Goal: Information Seeking & Learning: Find specific page/section

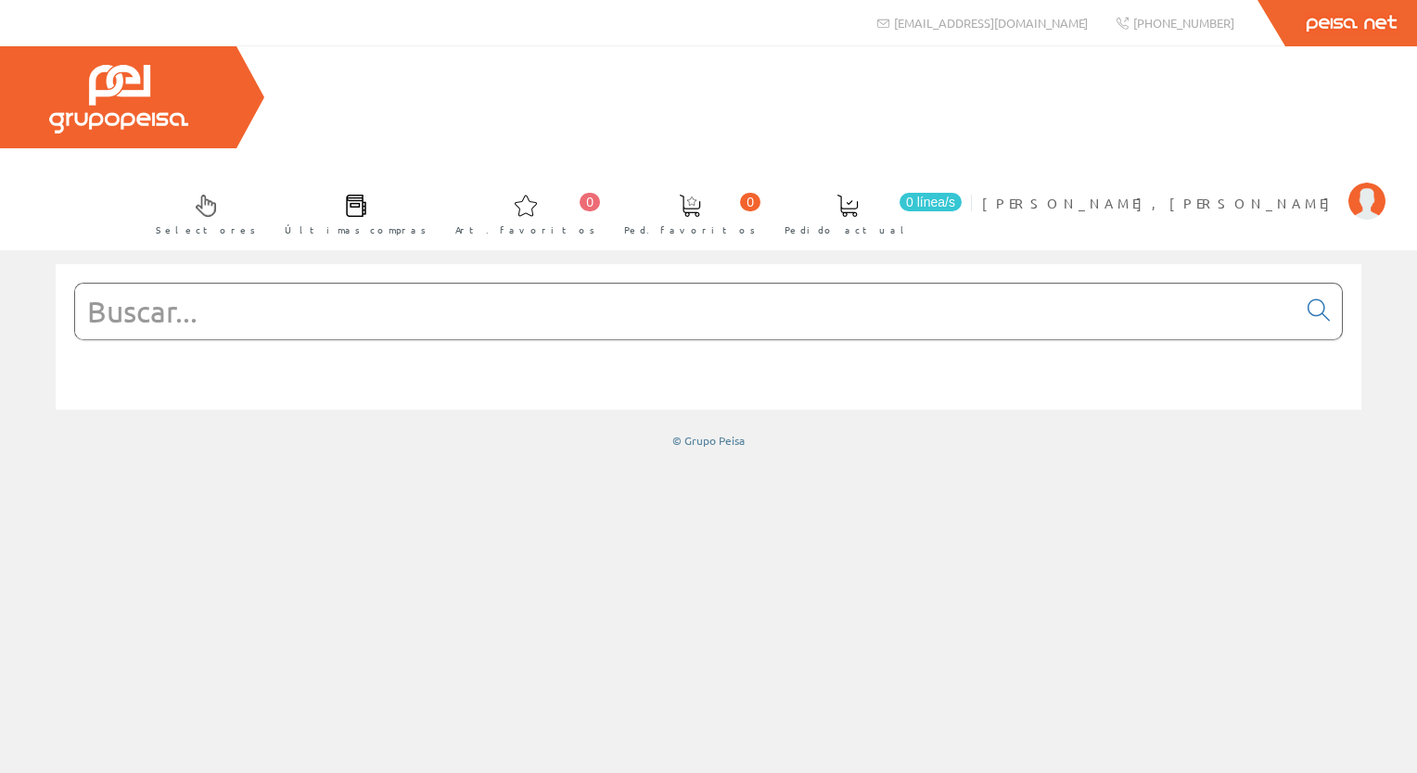
click at [233, 284] on input "text" at bounding box center [685, 312] width 1221 height 56
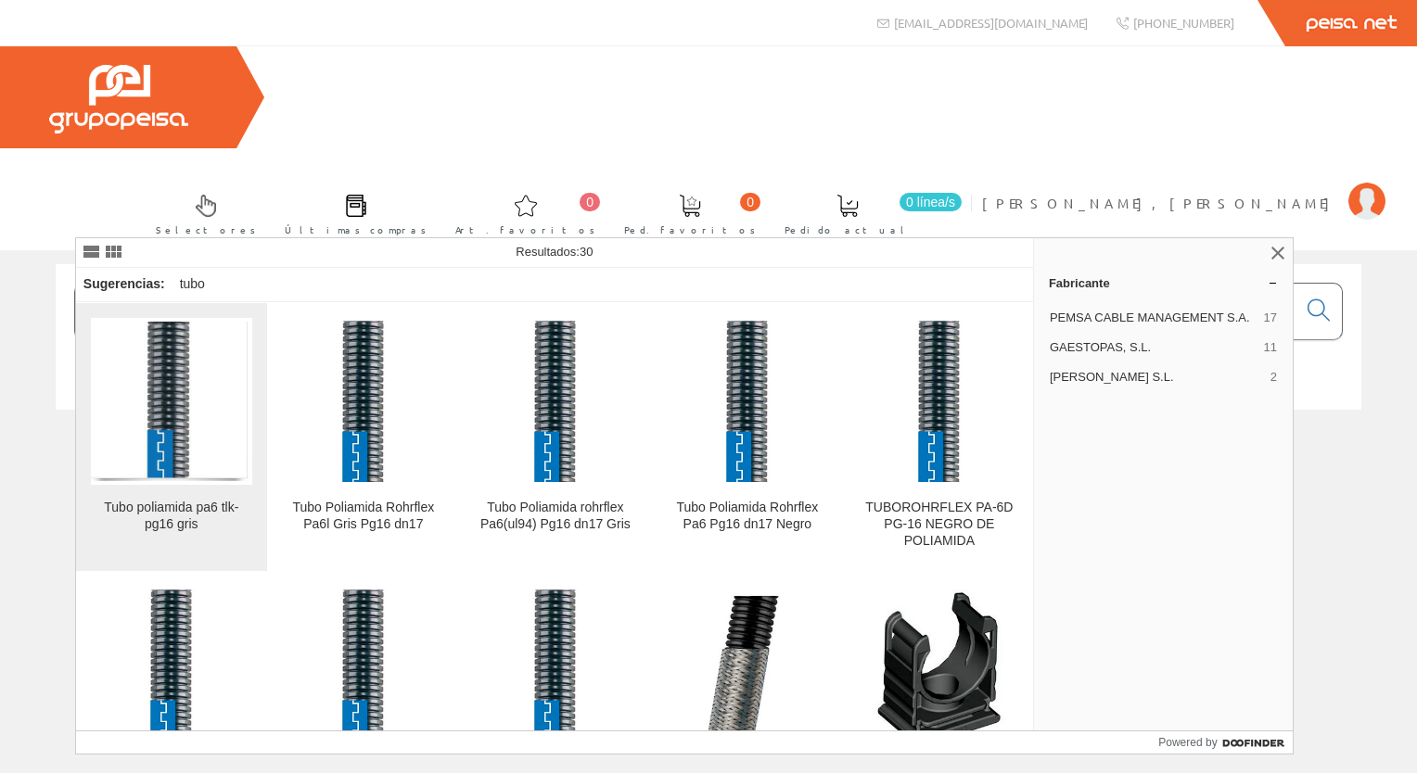
type input "tubo poliamida pg16"
click at [200, 525] on div "Tubo poliamida pa6 tlk-pg16 gris" at bounding box center [171, 516] width 161 height 33
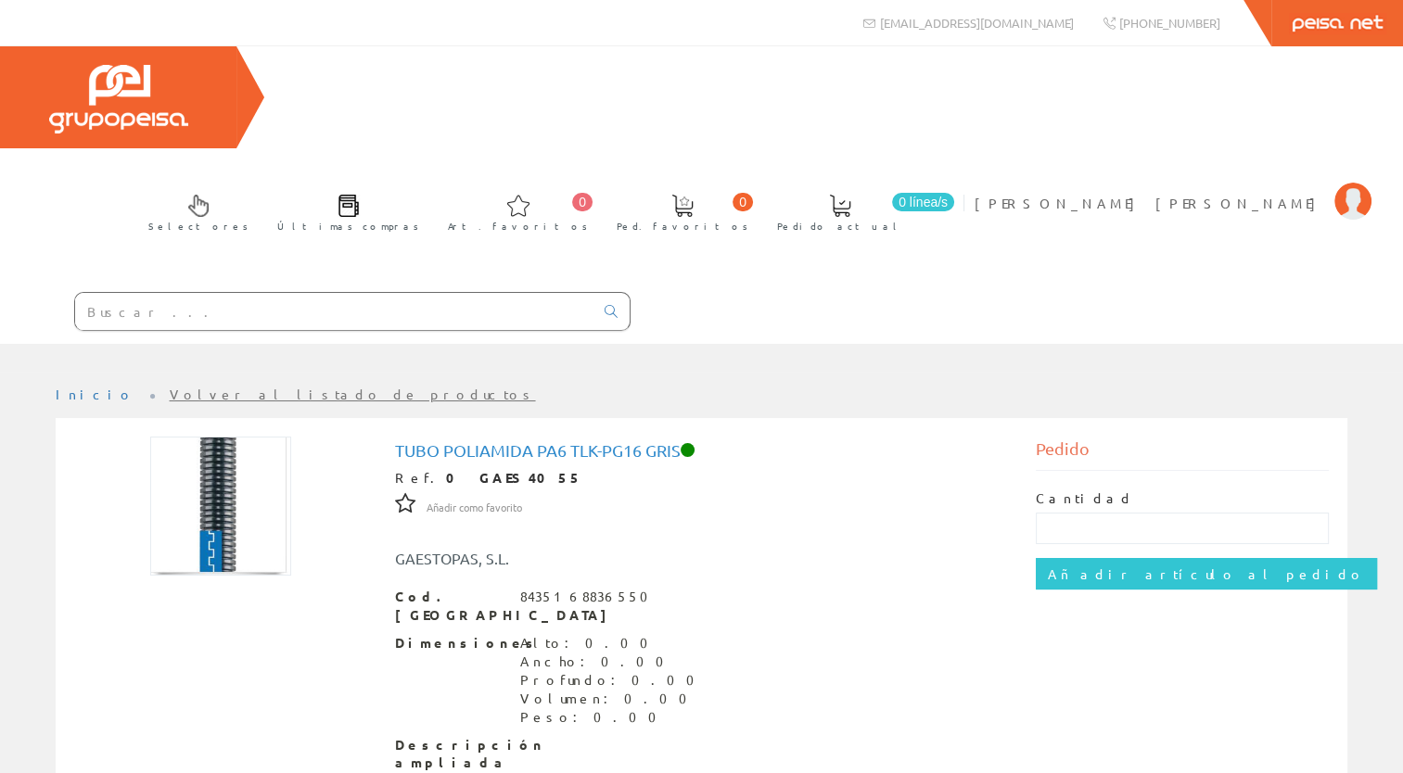
scroll to position [86, 0]
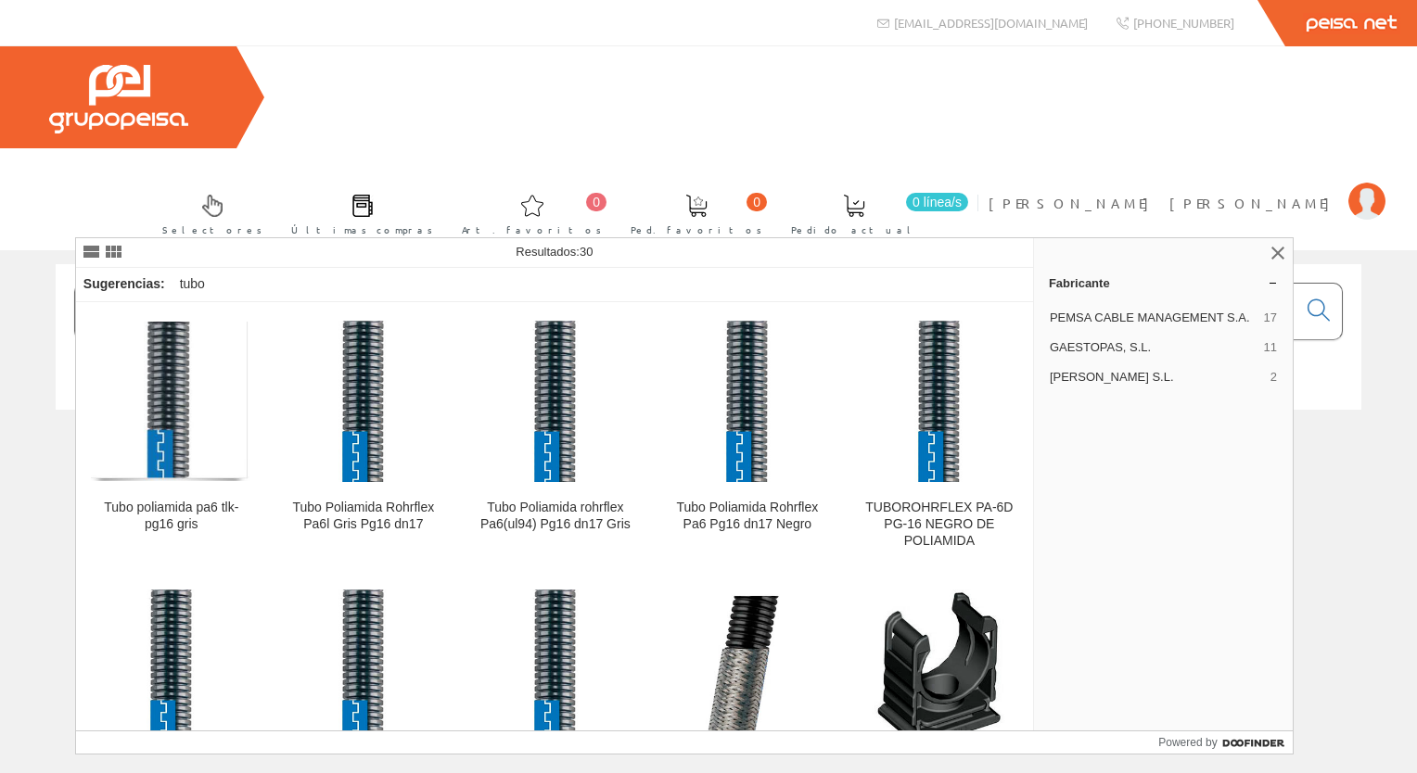
click at [451, 284] on input "tubo poliamida pg16" at bounding box center [685, 312] width 1221 height 56
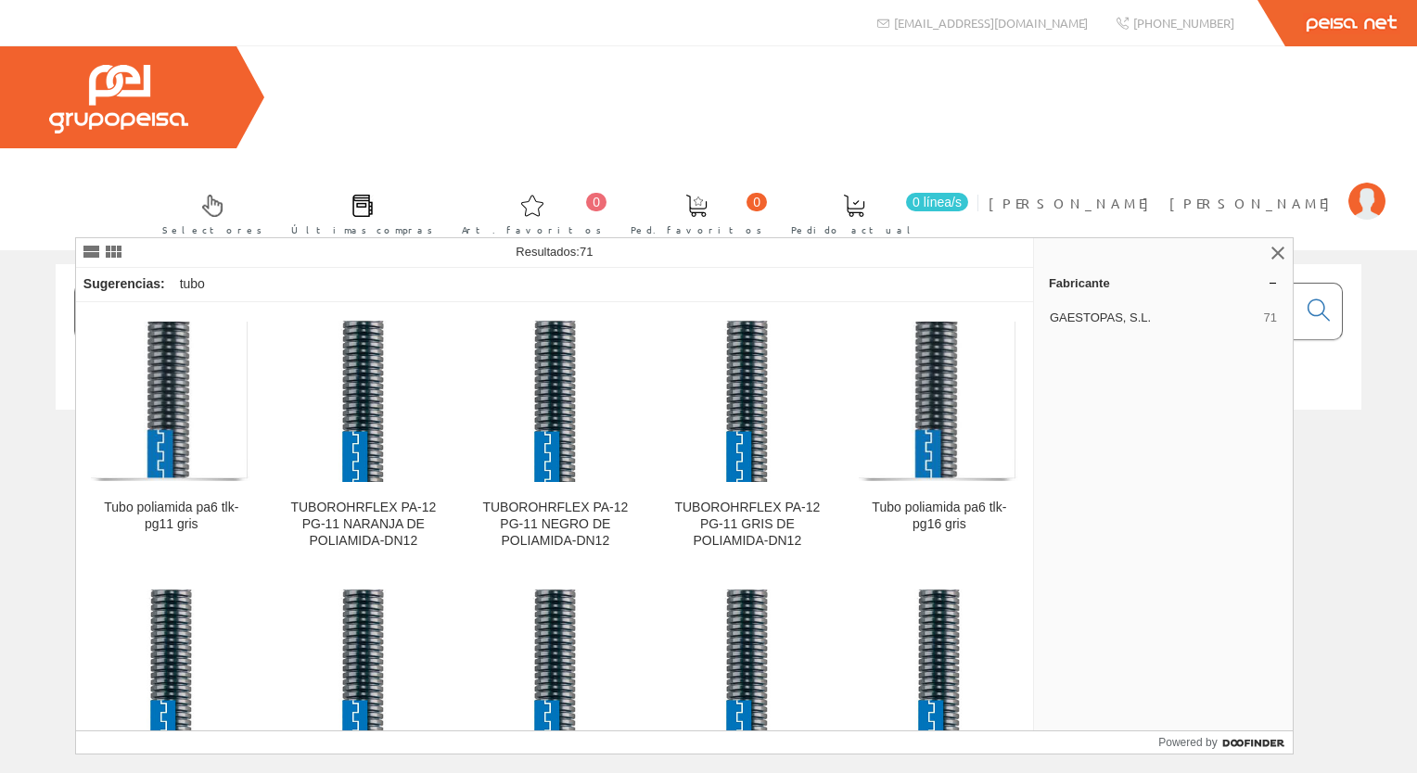
type input "t"
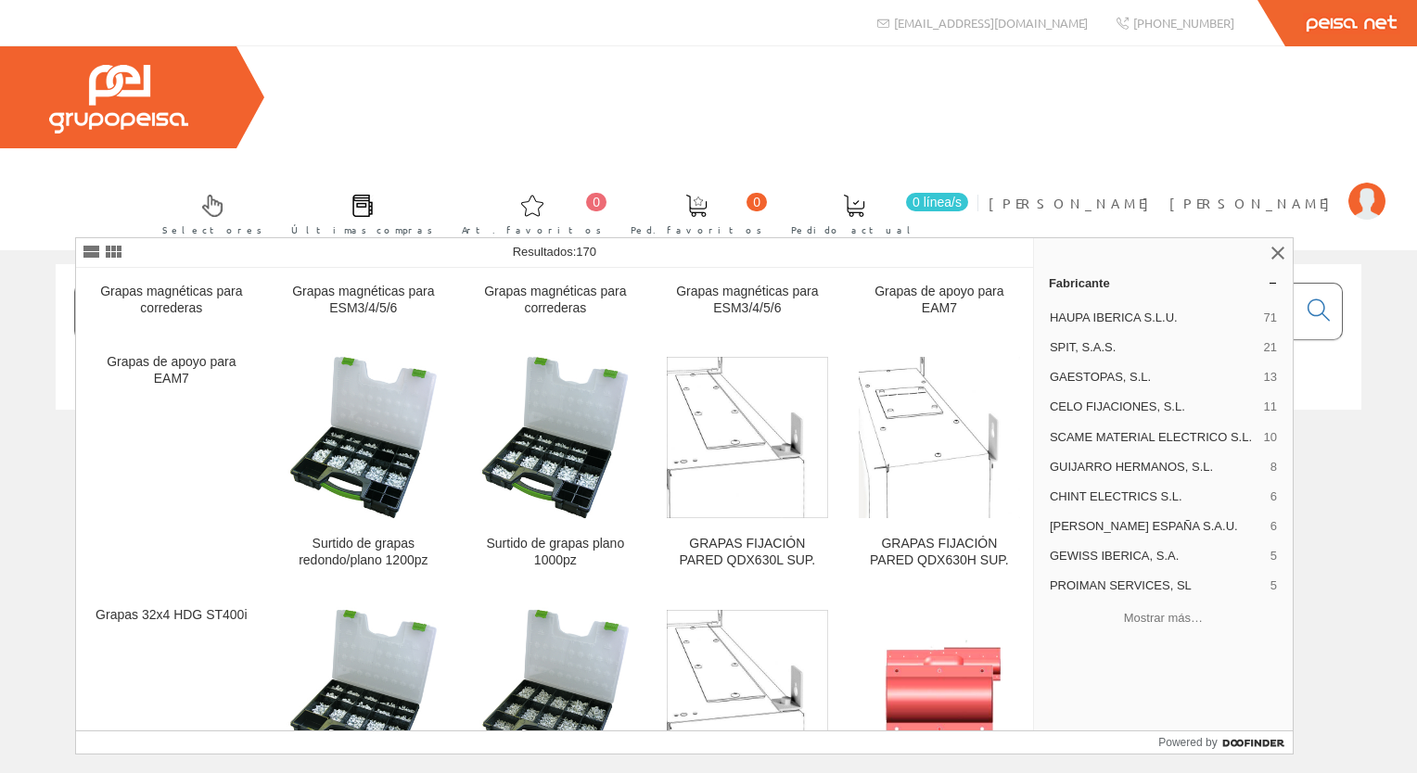
type input "g"
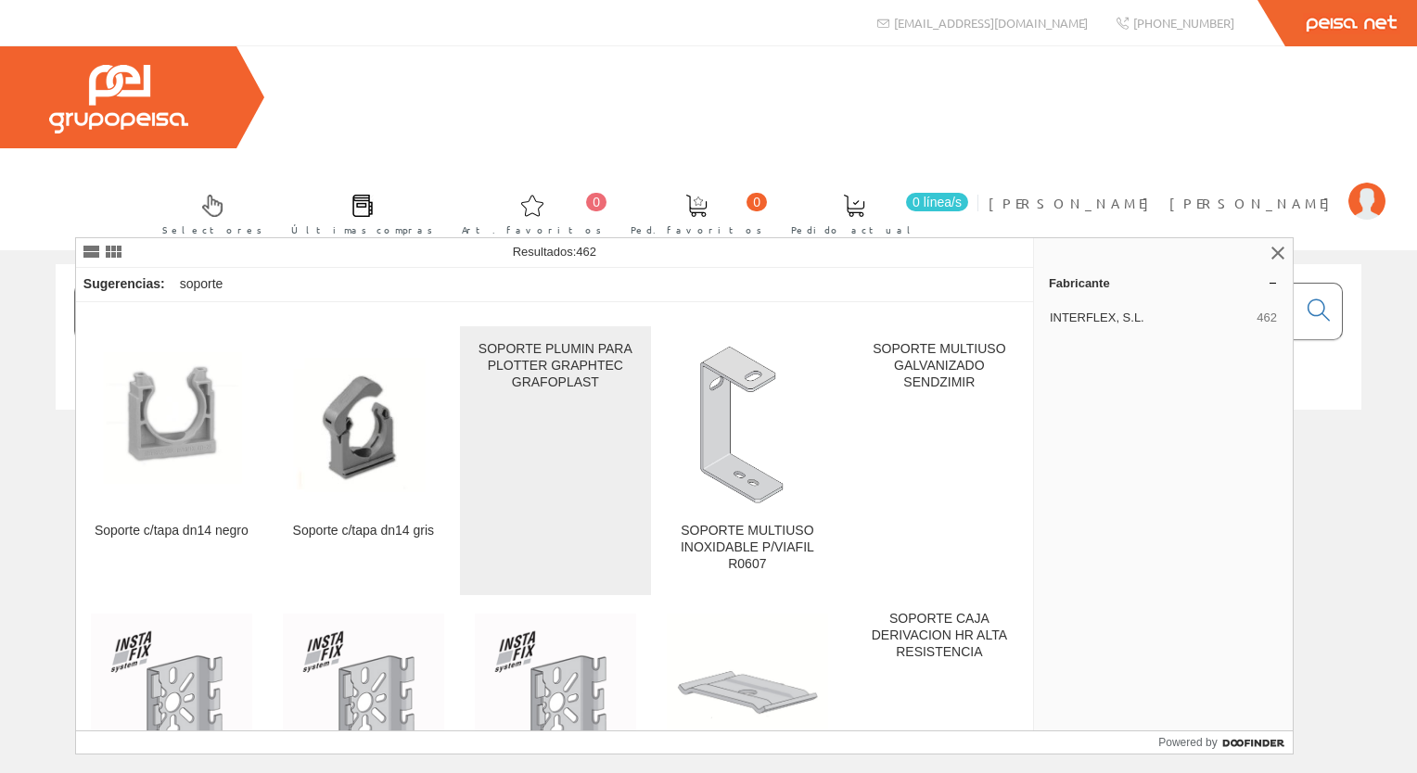
scroll to position [93, 0]
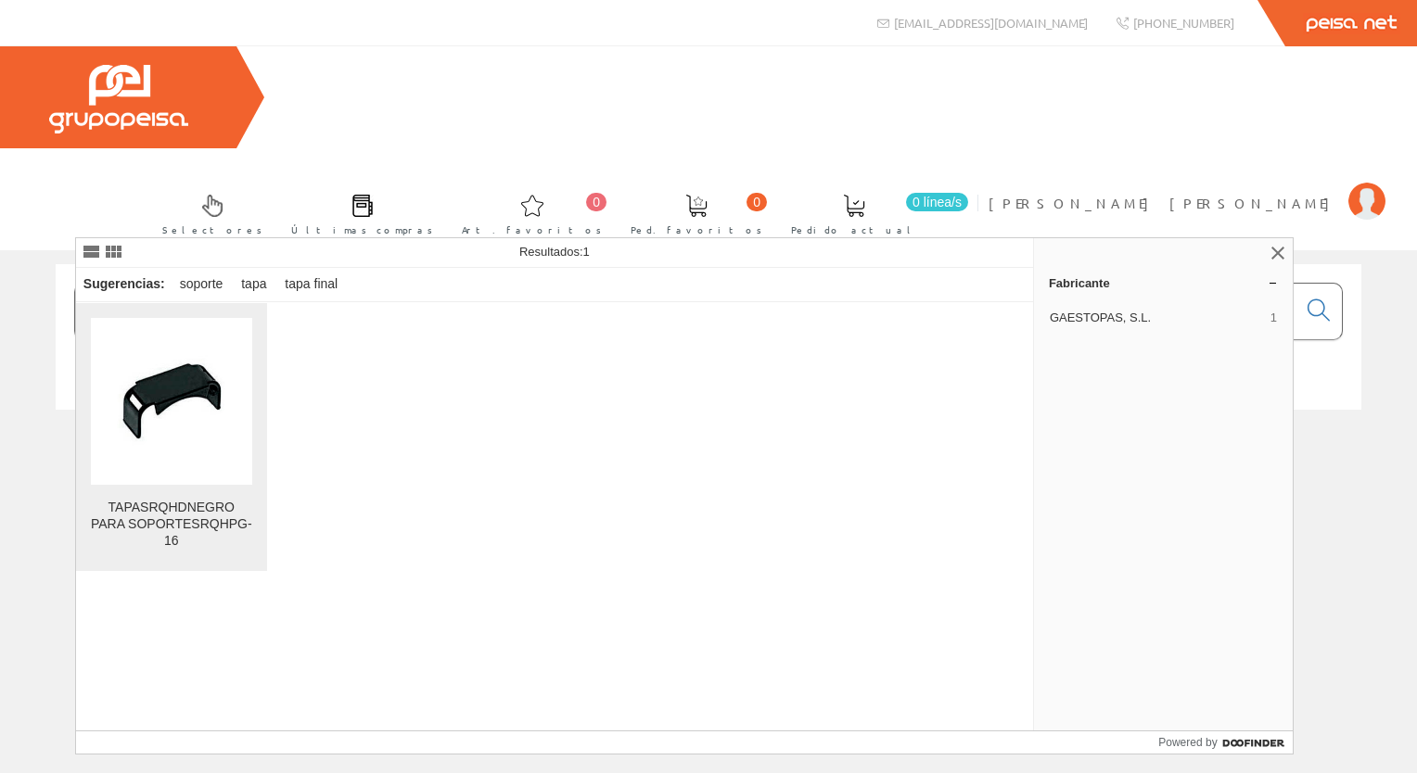
type input "soporte c/tapa dn16"
click at [181, 500] on div "TAPASRQHDNEGRO PARA SOPORTESRQHPG-16" at bounding box center [171, 525] width 161 height 50
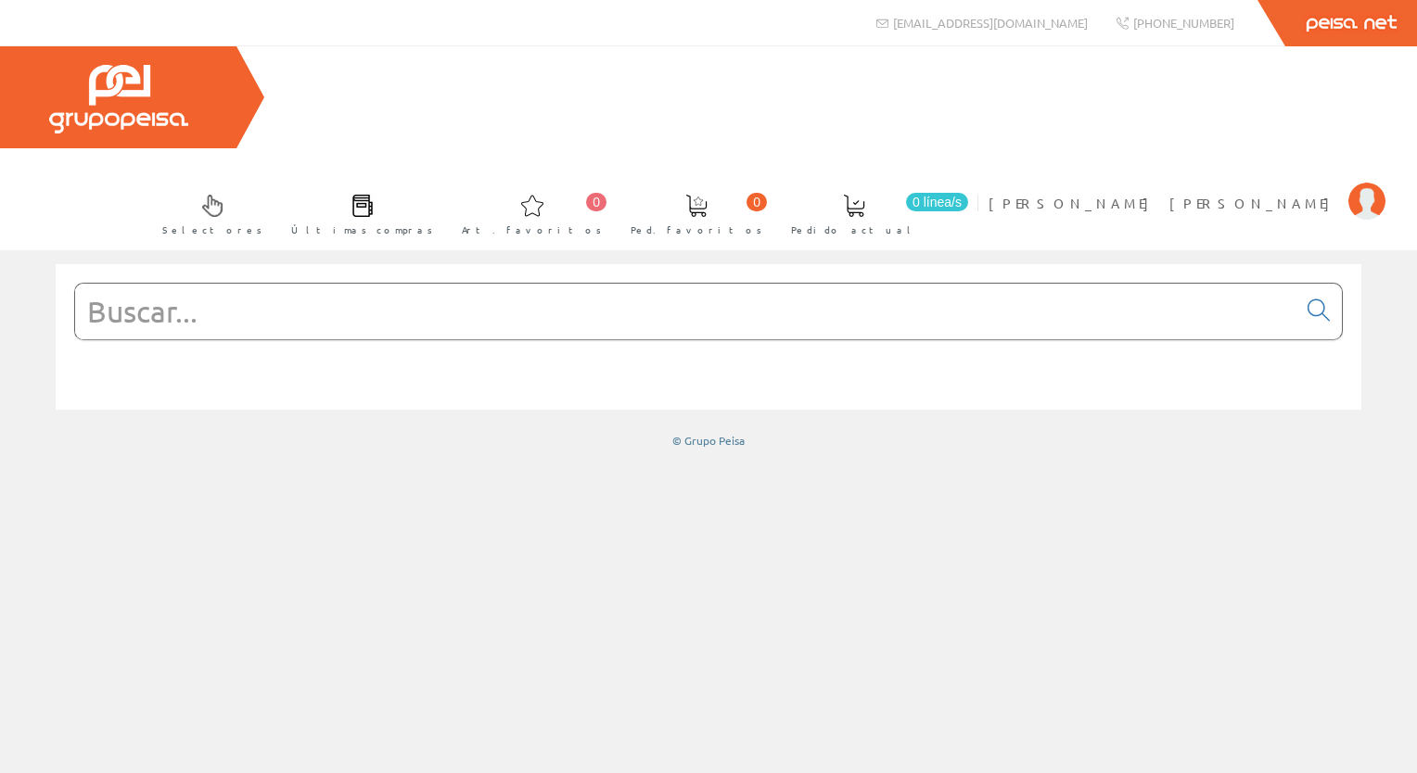
click at [260, 284] on input "text" at bounding box center [685, 312] width 1221 height 56
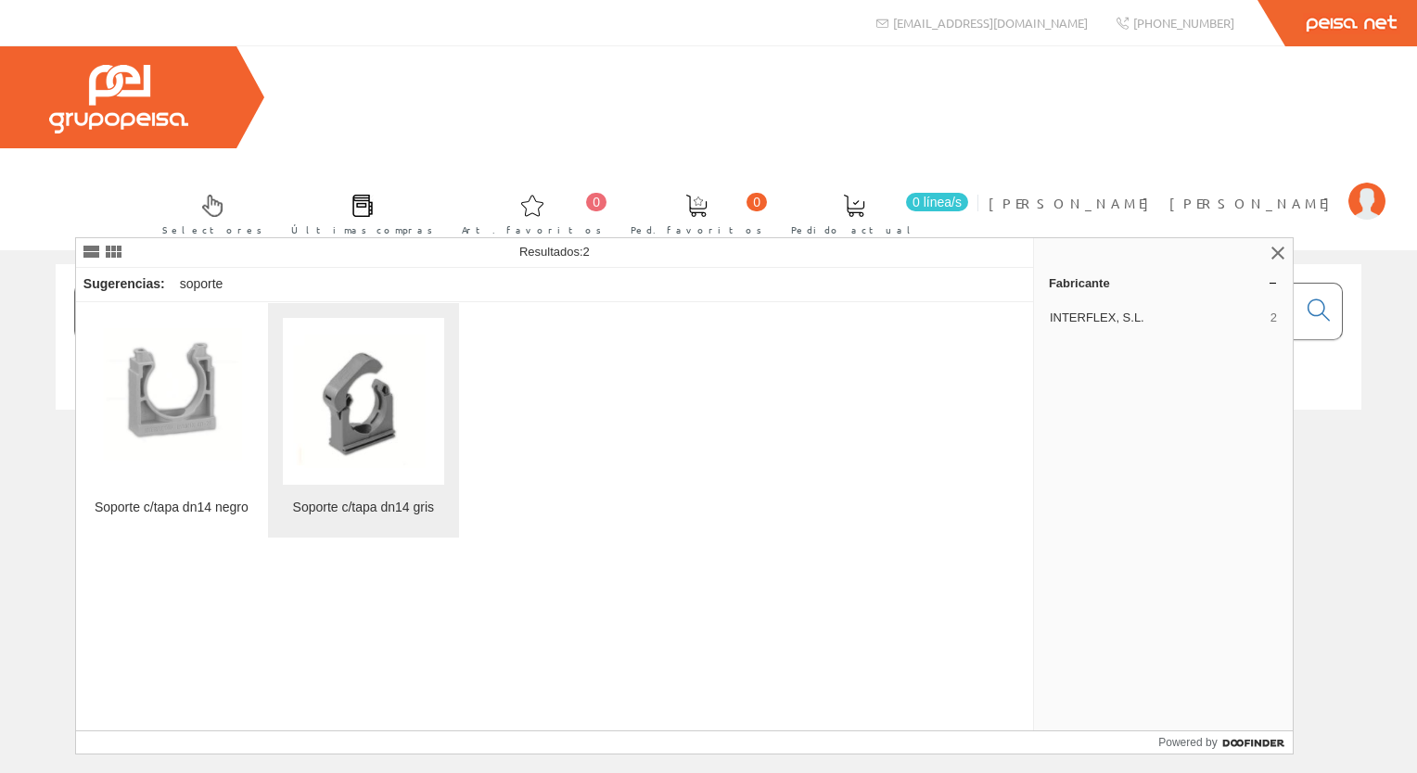
type input "soporte interflex dn14"
click at [361, 428] on img at bounding box center [363, 402] width 161 height 134
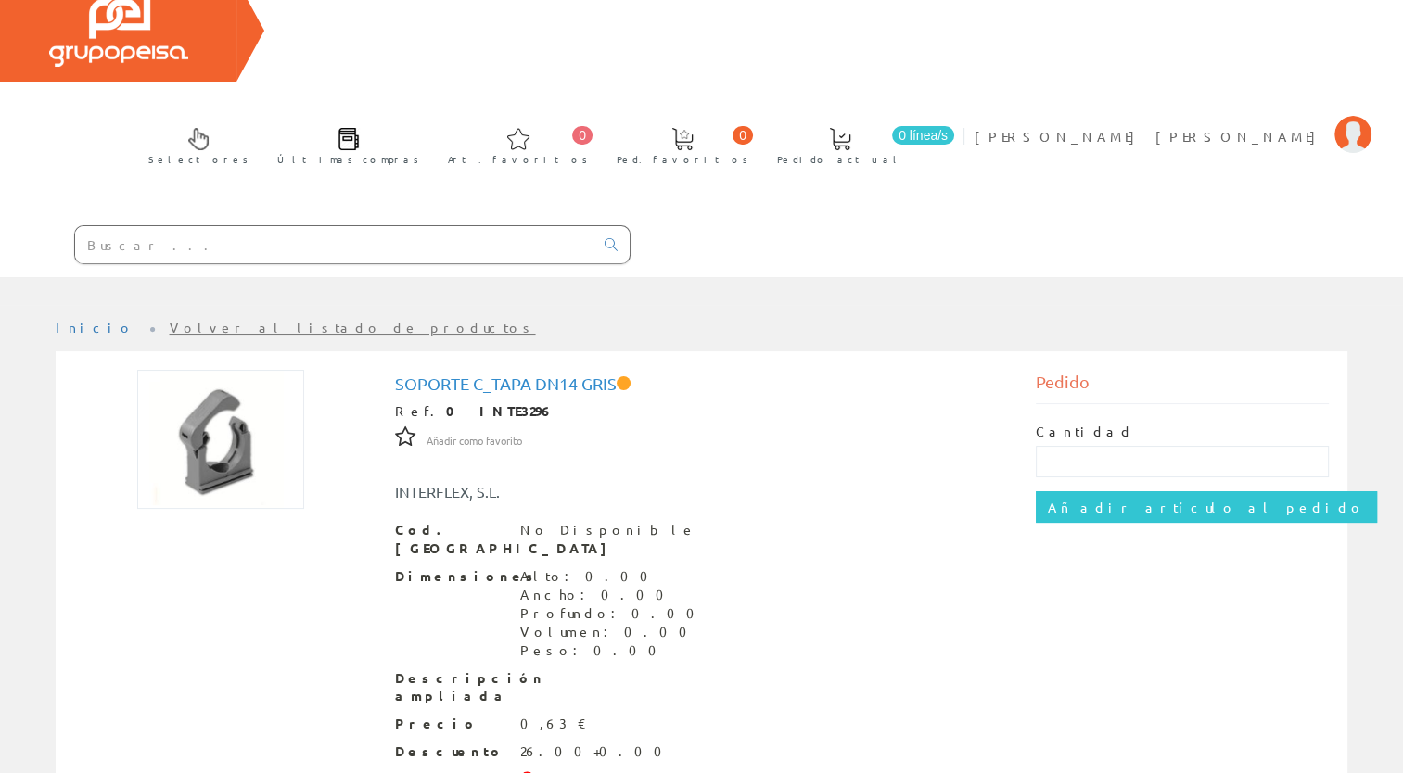
scroll to position [86, 0]
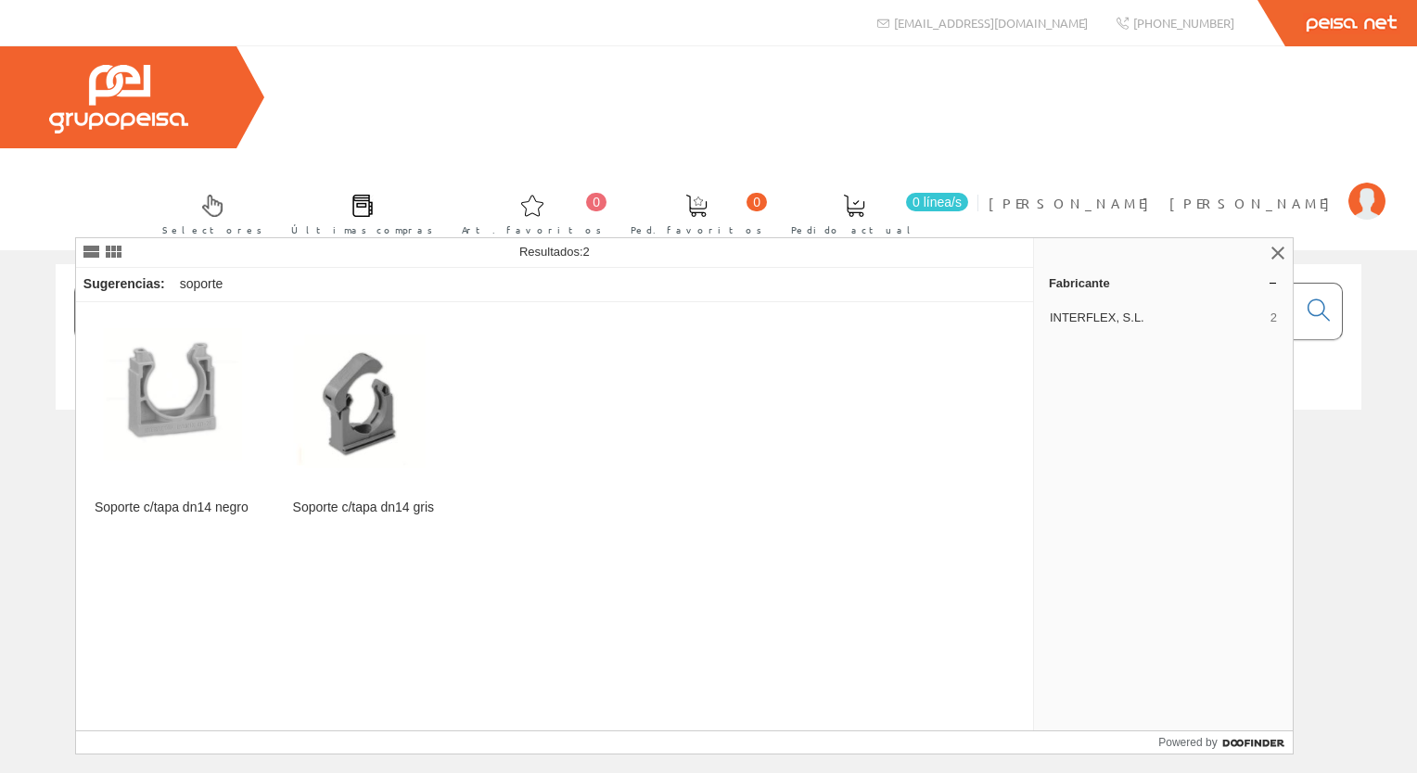
drag, startPoint x: 426, startPoint y: 194, endPoint x: 0, endPoint y: 206, distance: 426.6
click at [0, 204] on html "[EMAIL_ADDRESS][DOMAIN_NAME] [PHONE_NUMBER] 0 0" at bounding box center [708, 386] width 1417 height 773
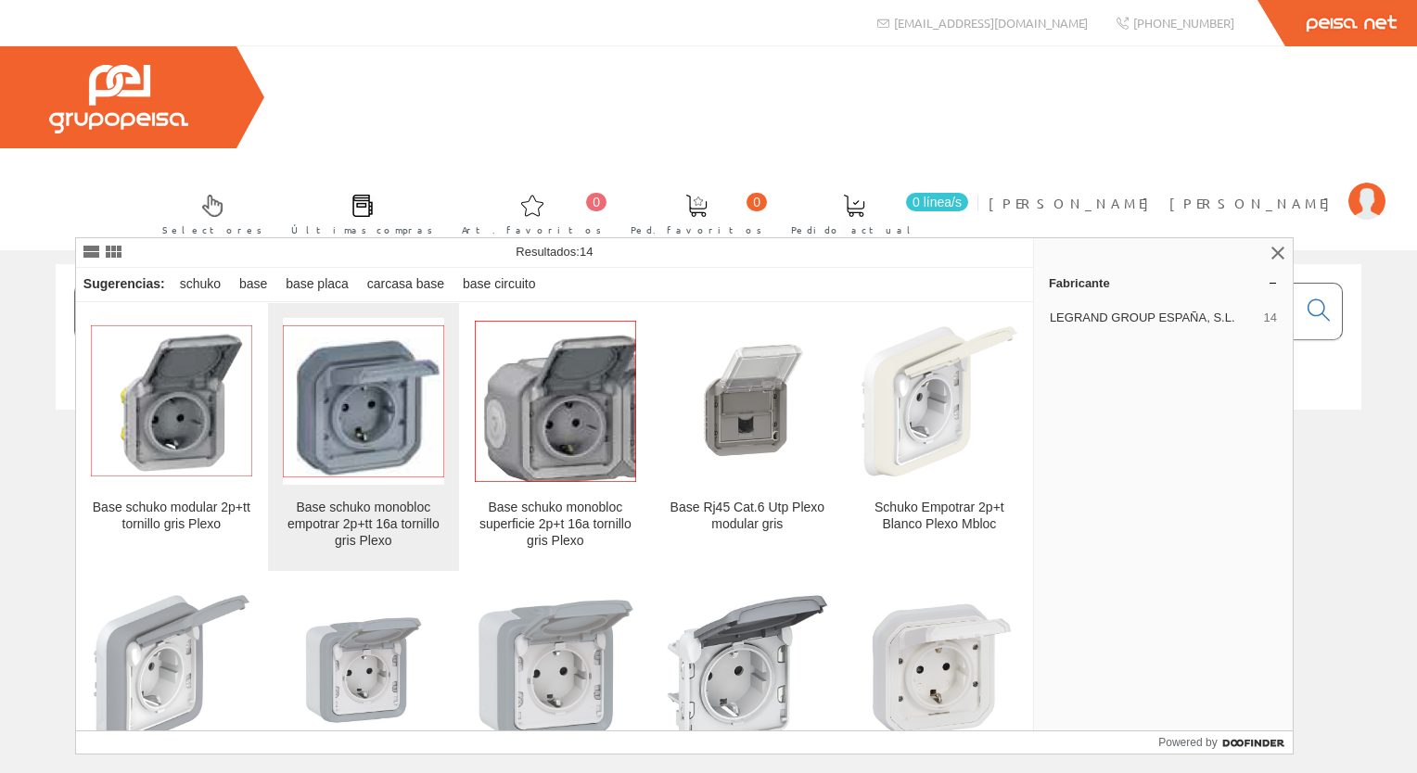
type input "base plexo"
click at [375, 426] on img at bounding box center [363, 401] width 161 height 153
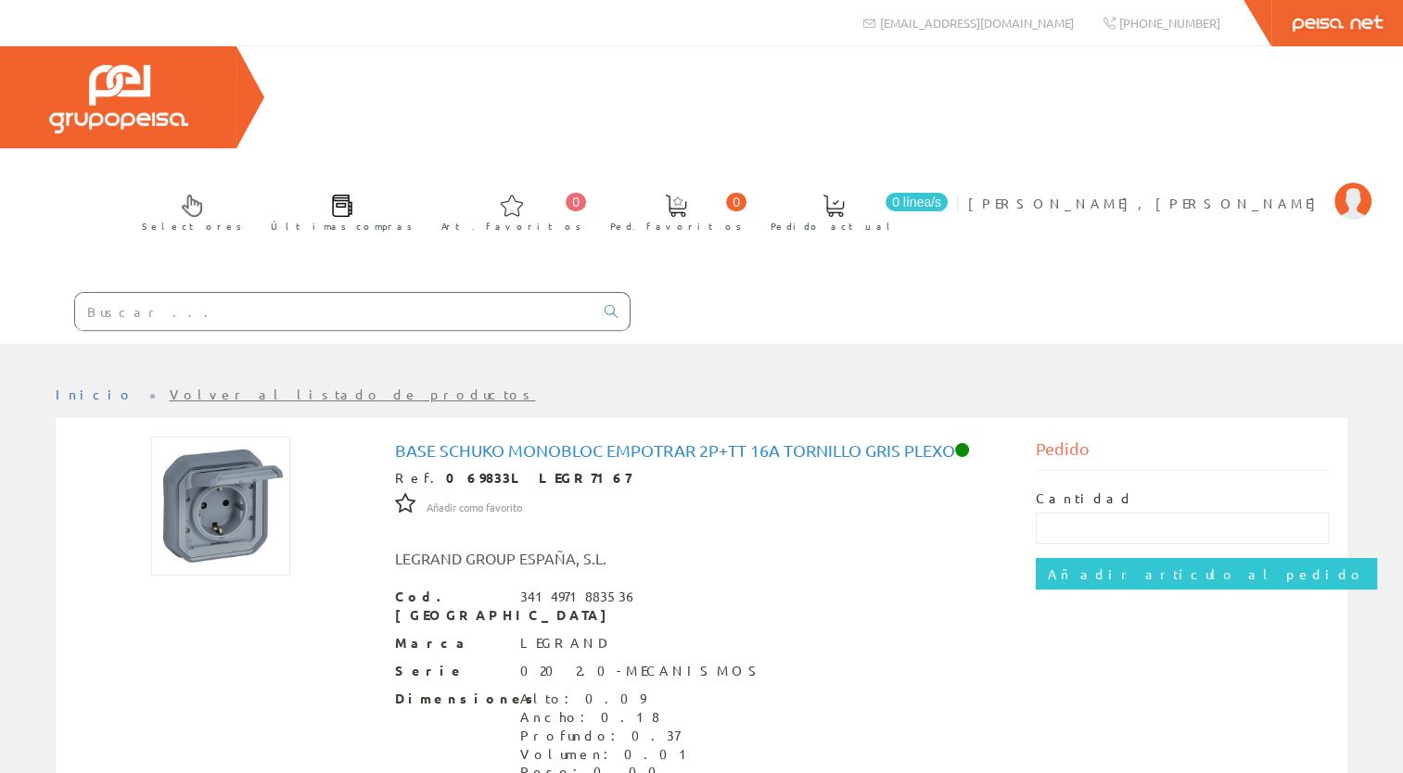
scroll to position [142, 0]
